Goal: Information Seeking & Learning: Learn about a topic

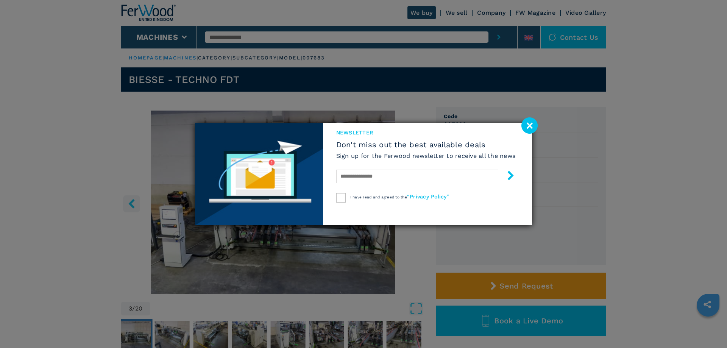
scroll to position [39, 0]
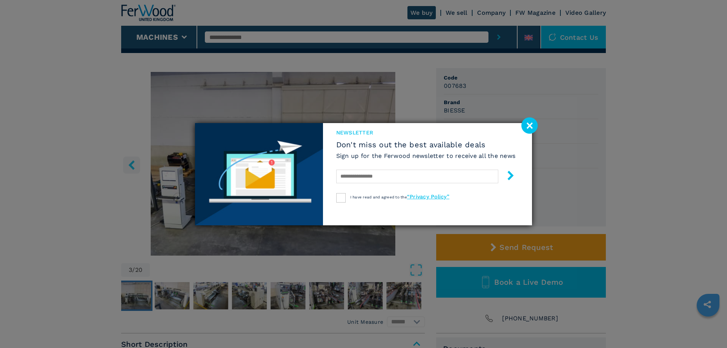
click at [534, 125] on image at bounding box center [529, 125] width 16 height 16
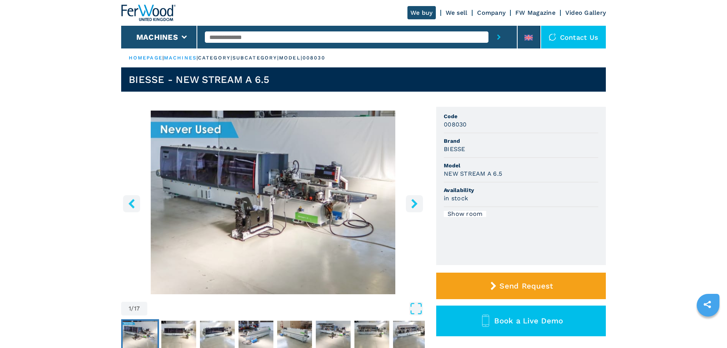
click at [415, 203] on icon "right-button" at bounding box center [414, 203] width 6 height 9
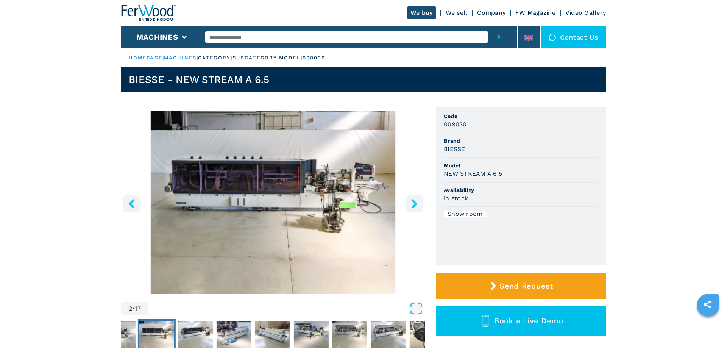
click at [415, 204] on icon "right-button" at bounding box center [414, 203] width 6 height 9
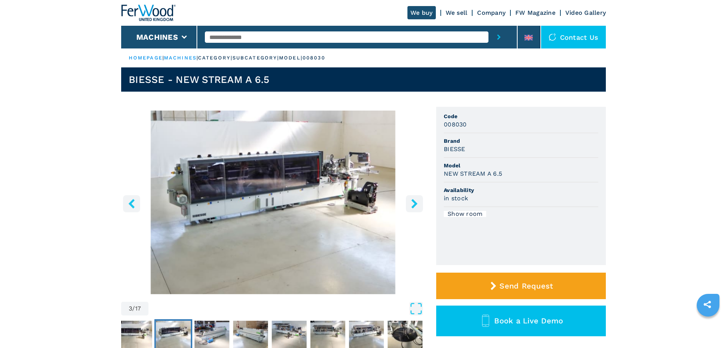
click at [415, 204] on icon "right-button" at bounding box center [414, 203] width 6 height 9
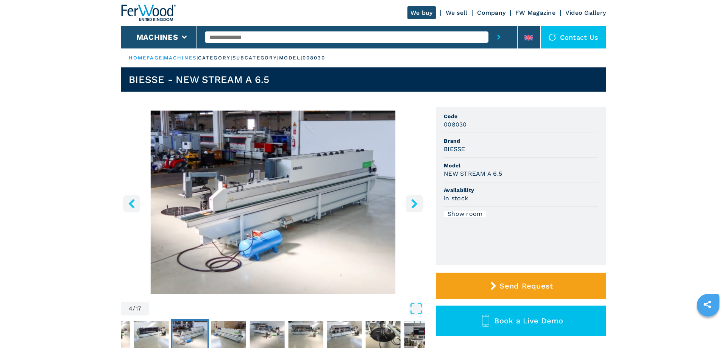
click at [415, 204] on icon "right-button" at bounding box center [414, 203] width 6 height 9
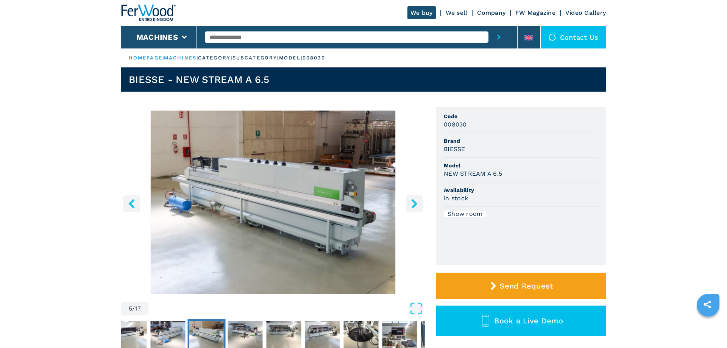
click at [415, 204] on icon "right-button" at bounding box center [414, 203] width 6 height 9
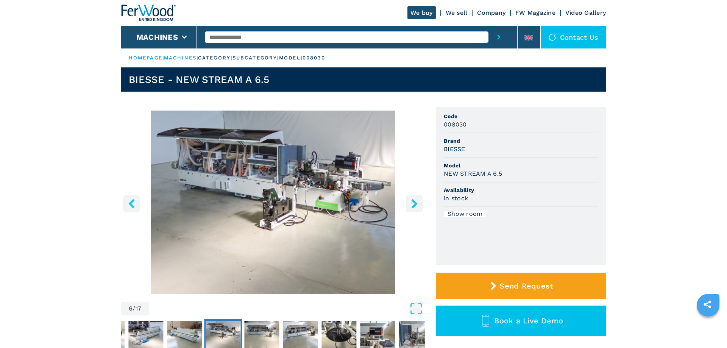
click at [415, 204] on icon "right-button" at bounding box center [414, 203] width 6 height 9
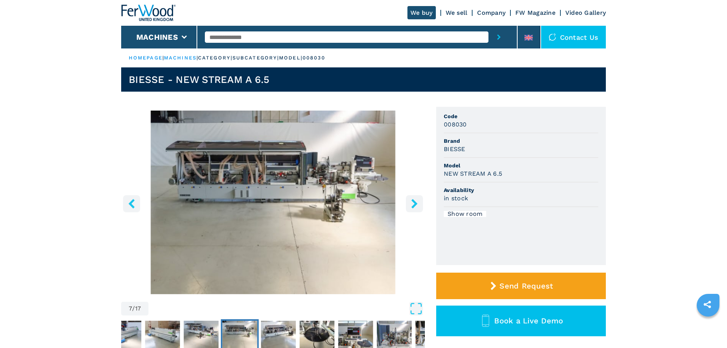
click at [415, 204] on icon "right-button" at bounding box center [414, 203] width 6 height 9
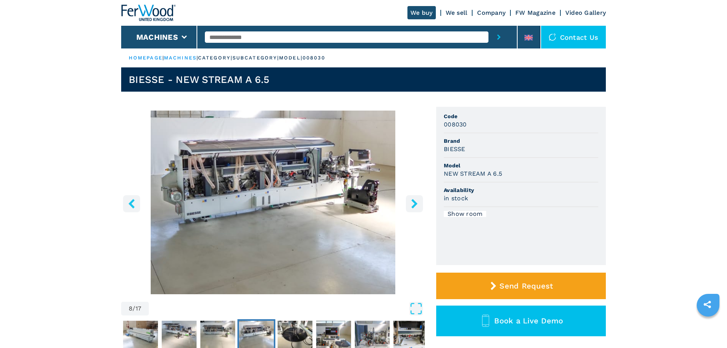
click at [415, 204] on icon "right-button" at bounding box center [414, 203] width 6 height 9
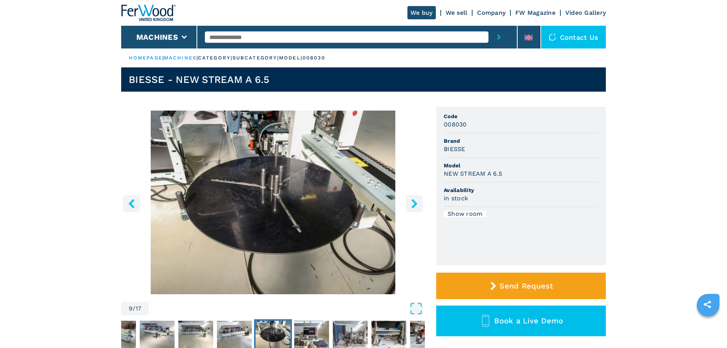
click at [415, 204] on icon "right-button" at bounding box center [414, 203] width 6 height 9
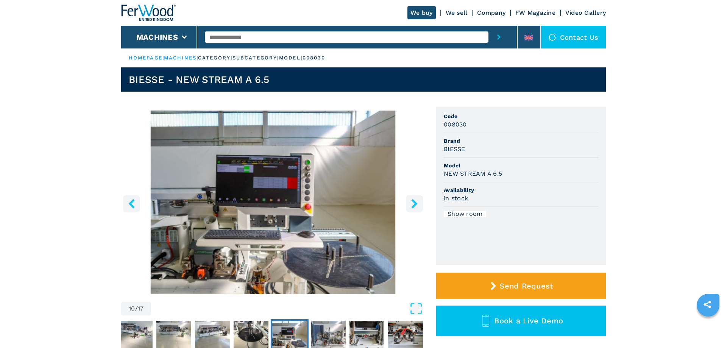
click at [131, 201] on icon "left-button" at bounding box center [131, 203] width 6 height 9
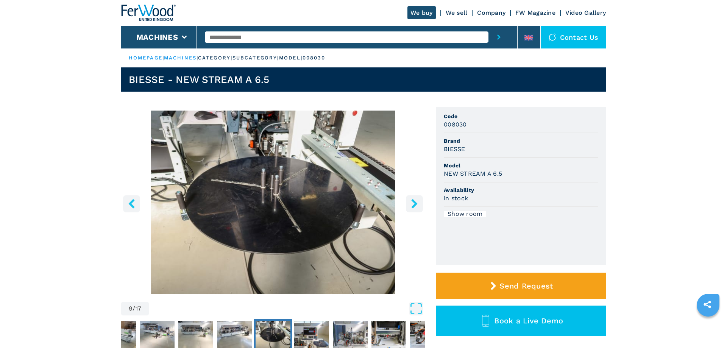
click at [283, 187] on img "Go to Slide 9" at bounding box center [273, 203] width 304 height 184
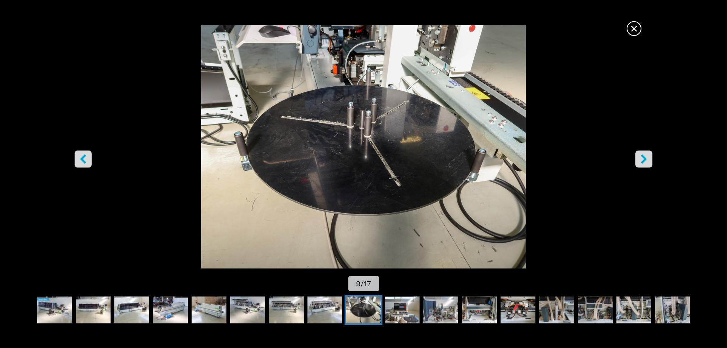
click at [643, 156] on icon "right-button" at bounding box center [643, 158] width 6 height 9
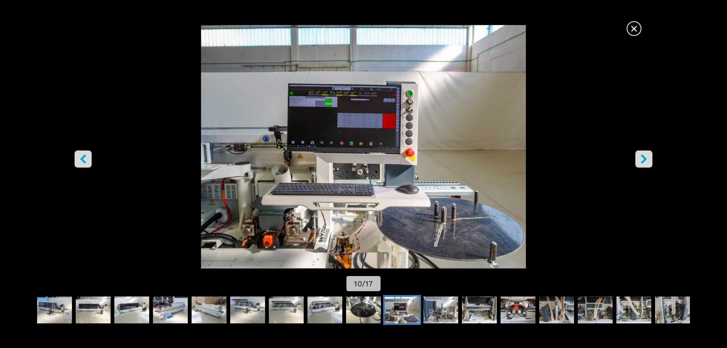
click at [643, 156] on icon "right-button" at bounding box center [643, 158] width 6 height 9
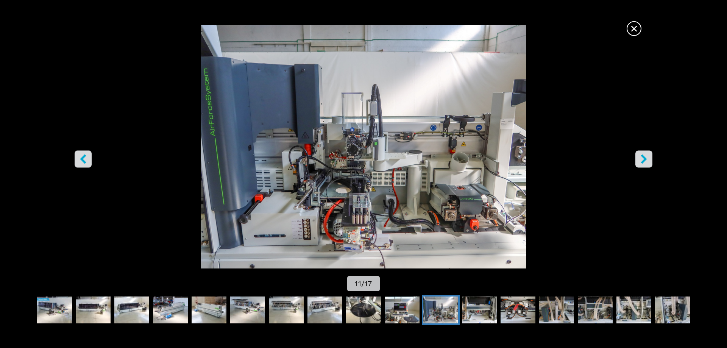
click at [643, 156] on icon "right-button" at bounding box center [643, 158] width 6 height 9
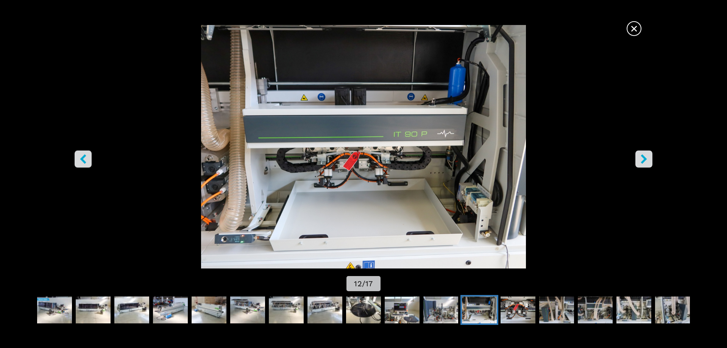
click at [643, 156] on icon "right-button" at bounding box center [643, 158] width 6 height 9
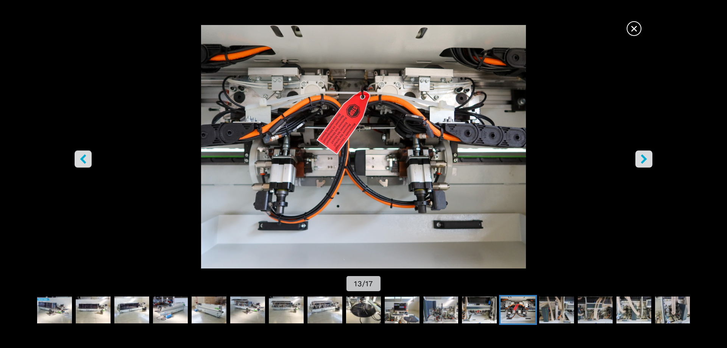
click at [643, 156] on icon "right-button" at bounding box center [643, 158] width 6 height 9
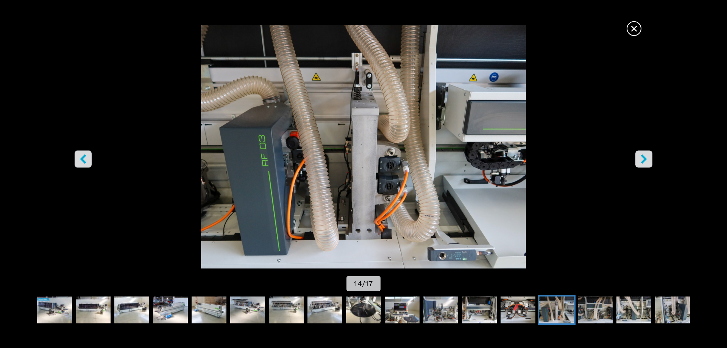
click at [643, 156] on icon "right-button" at bounding box center [643, 158] width 6 height 9
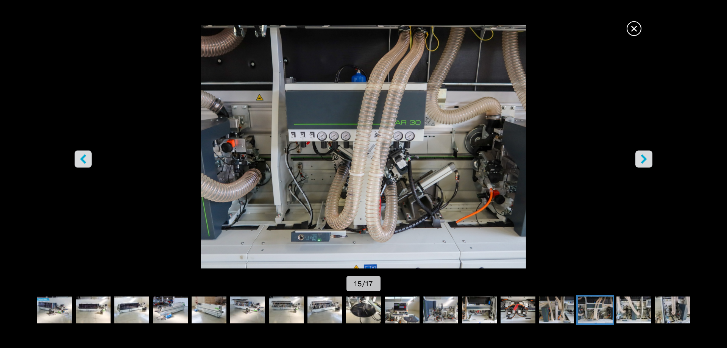
click at [643, 156] on icon "right-button" at bounding box center [643, 158] width 6 height 9
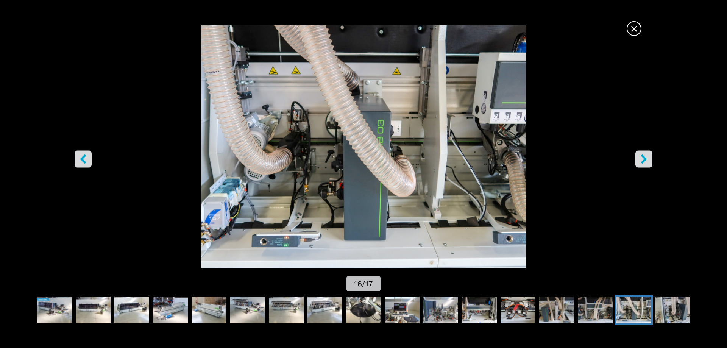
click at [643, 156] on icon "right-button" at bounding box center [643, 158] width 6 height 9
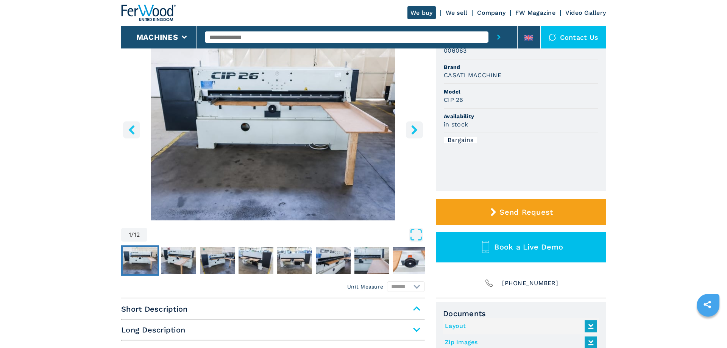
scroll to position [116, 0]
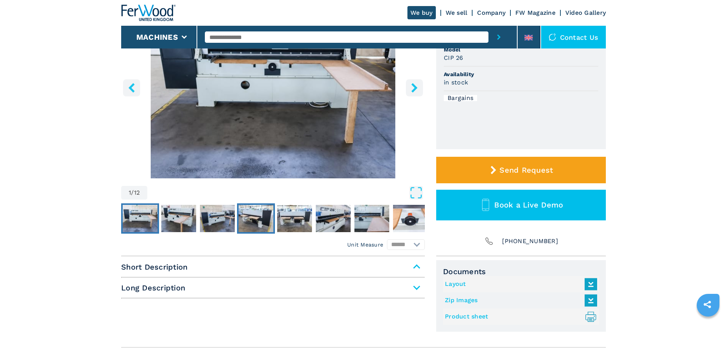
click at [256, 222] on img "Go to Slide 4" at bounding box center [255, 218] width 35 height 27
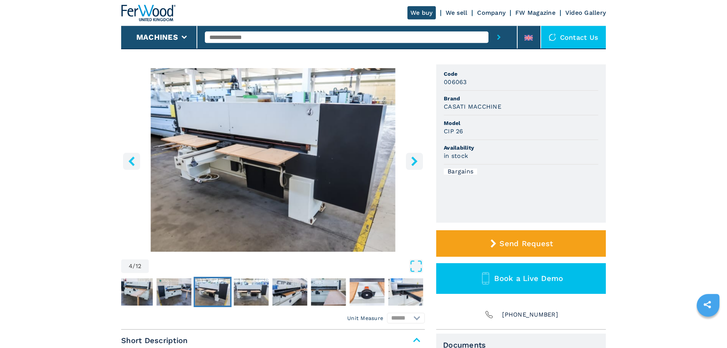
scroll to position [39, 0]
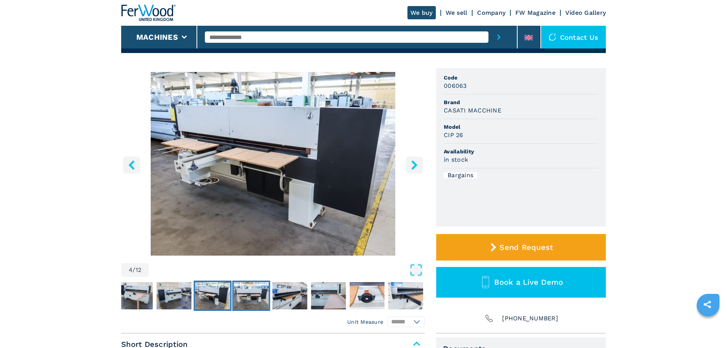
click at [266, 296] on img "Go to Slide 5" at bounding box center [251, 295] width 35 height 27
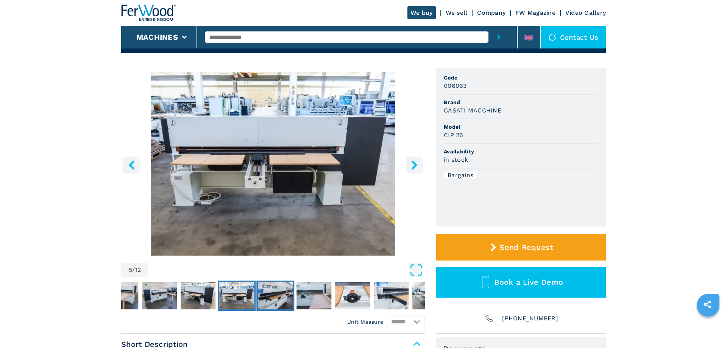
click at [266, 296] on img "Go to Slide 6" at bounding box center [275, 295] width 35 height 27
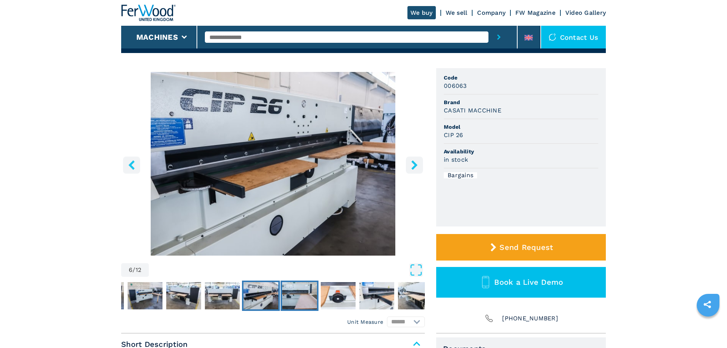
click at [287, 295] on img "Go to Slide 7" at bounding box center [299, 295] width 35 height 27
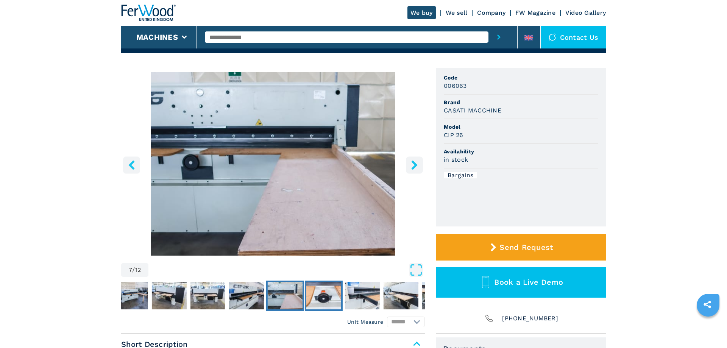
click at [317, 295] on img "Go to Slide 8" at bounding box center [323, 295] width 35 height 27
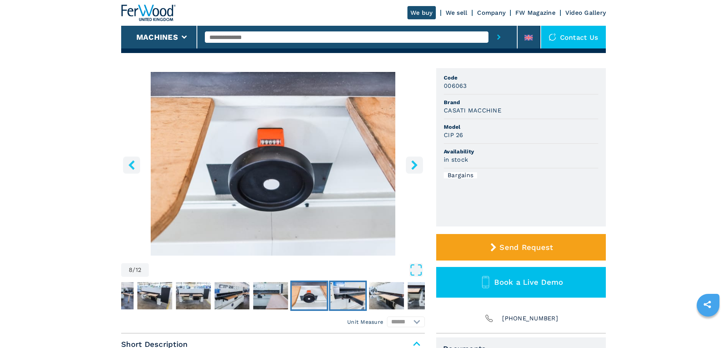
click at [352, 295] on img "Go to Slide 9" at bounding box center [347, 295] width 35 height 27
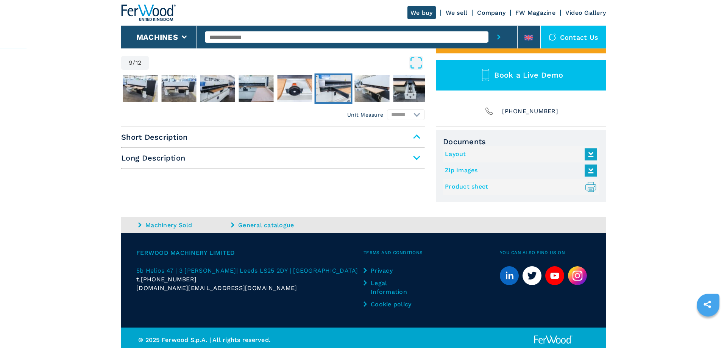
scroll to position [250, 0]
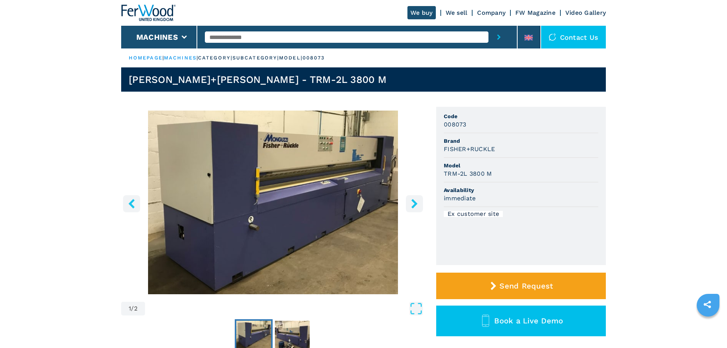
click at [411, 203] on icon "right-button" at bounding box center [414, 203] width 9 height 9
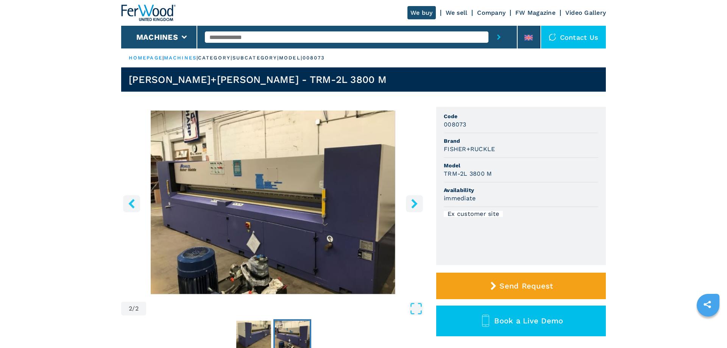
click at [411, 203] on icon "right-button" at bounding box center [414, 203] width 9 height 9
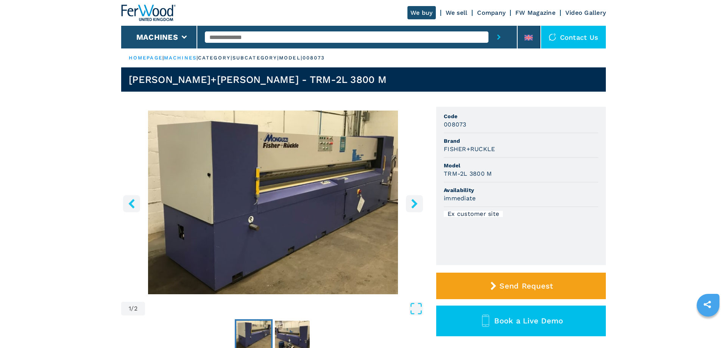
click at [412, 202] on icon "right-button" at bounding box center [414, 203] width 9 height 9
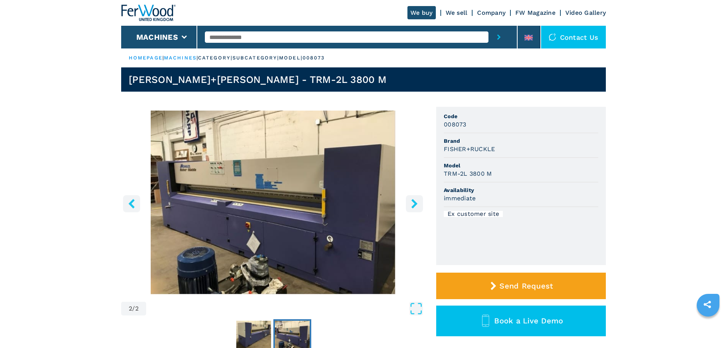
click at [412, 202] on icon "right-button" at bounding box center [414, 203] width 9 height 9
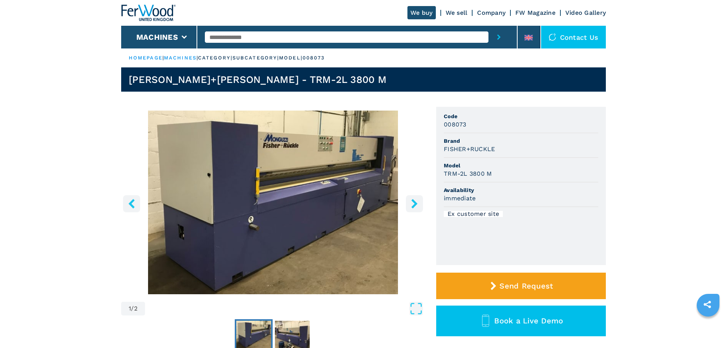
click at [412, 202] on icon "right-button" at bounding box center [414, 203] width 9 height 9
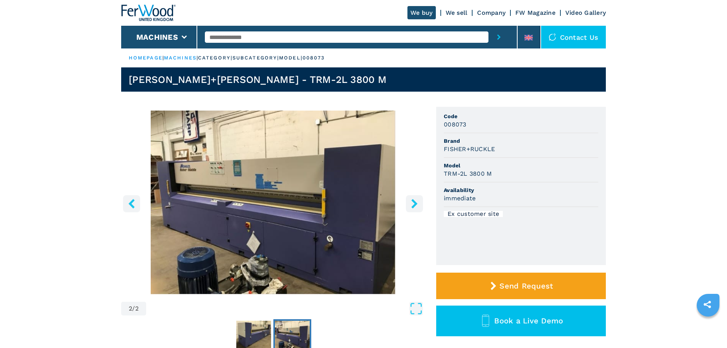
click at [412, 202] on icon "right-button" at bounding box center [414, 203] width 9 height 9
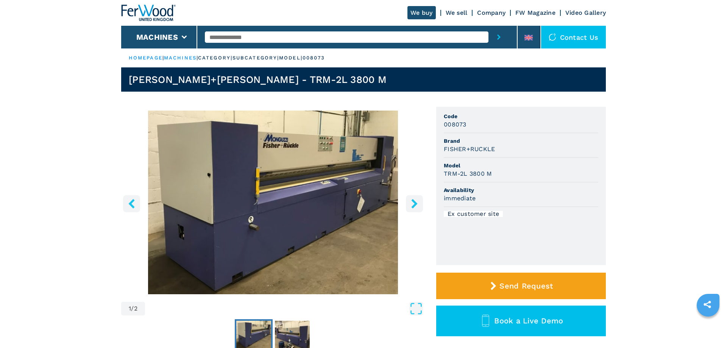
click at [412, 202] on icon "right-button" at bounding box center [414, 203] width 9 height 9
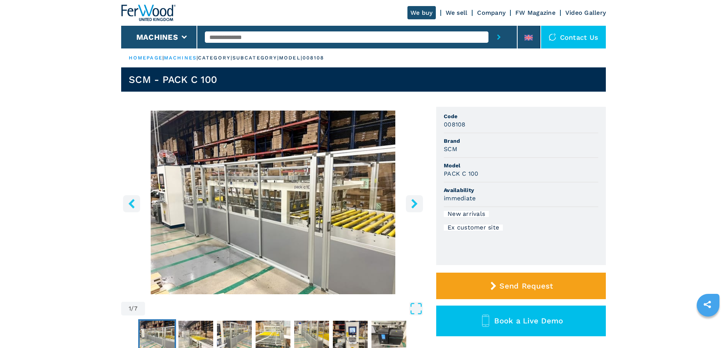
click at [411, 202] on icon "right-button" at bounding box center [414, 203] width 9 height 9
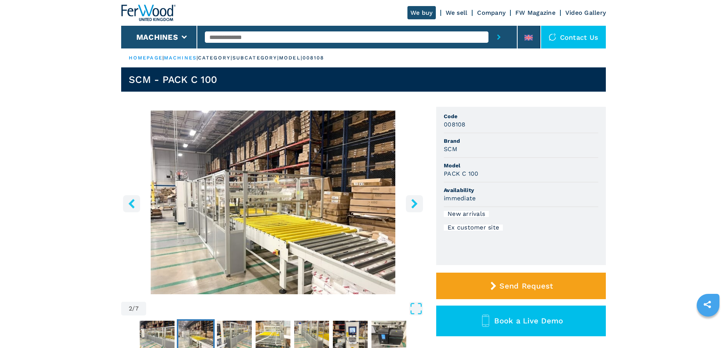
click at [411, 202] on icon "right-button" at bounding box center [414, 203] width 9 height 9
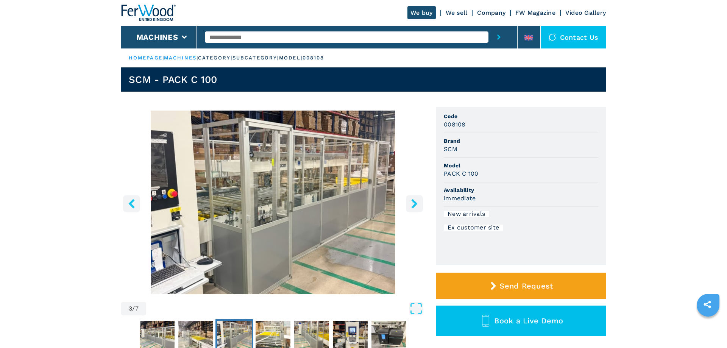
click at [411, 202] on icon "right-button" at bounding box center [414, 203] width 9 height 9
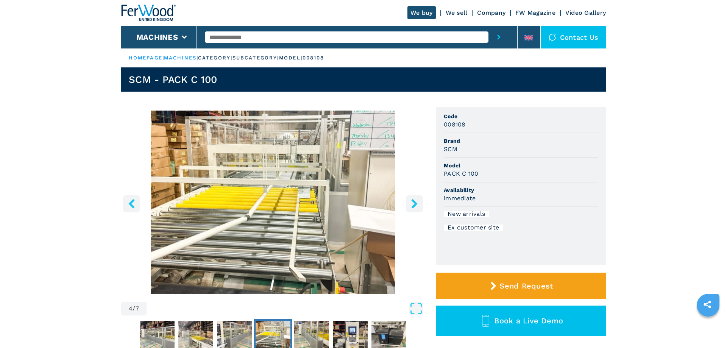
click at [411, 202] on icon "right-button" at bounding box center [414, 203] width 9 height 9
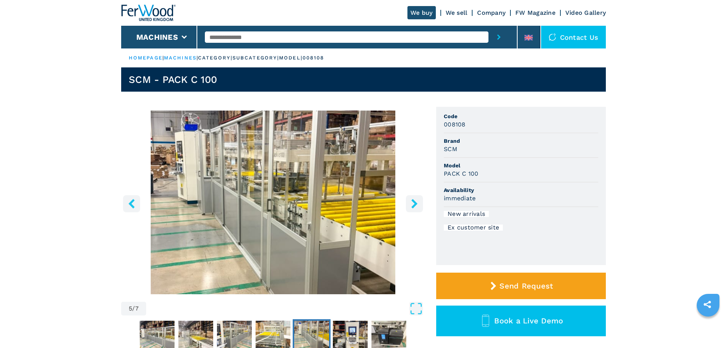
click at [411, 202] on icon "right-button" at bounding box center [414, 203] width 9 height 9
